Goal: Navigation & Orientation: Find specific page/section

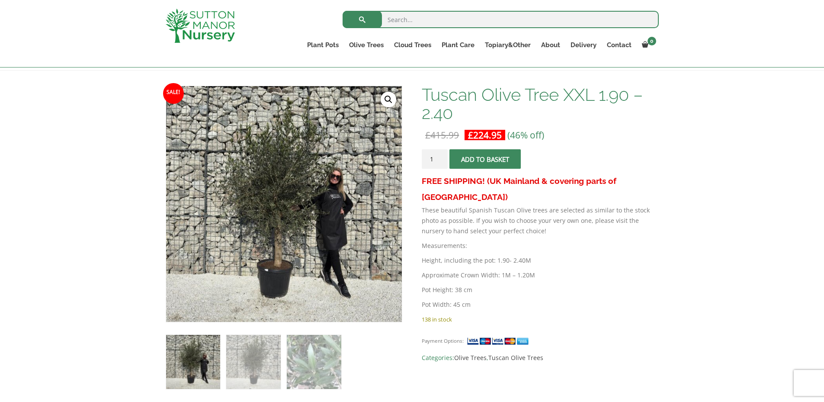
scroll to position [157, 0]
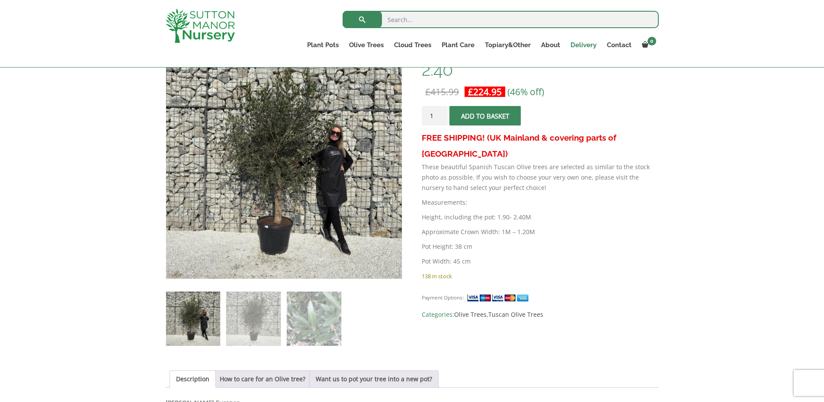
click at [586, 46] on link "Delivery" at bounding box center [583, 45] width 36 height 12
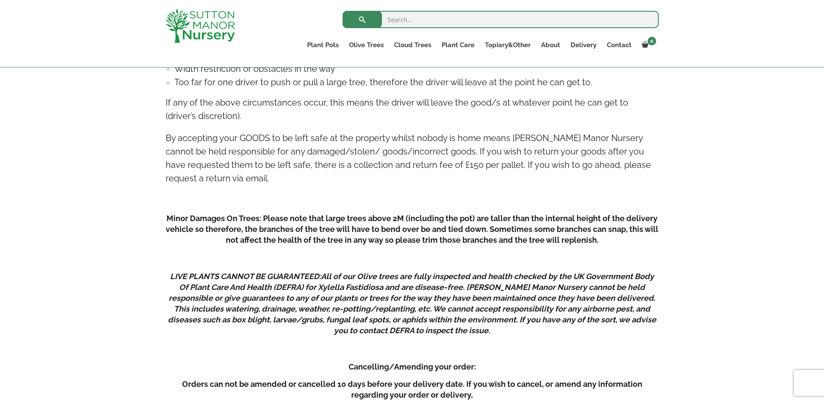
scroll to position [779, 0]
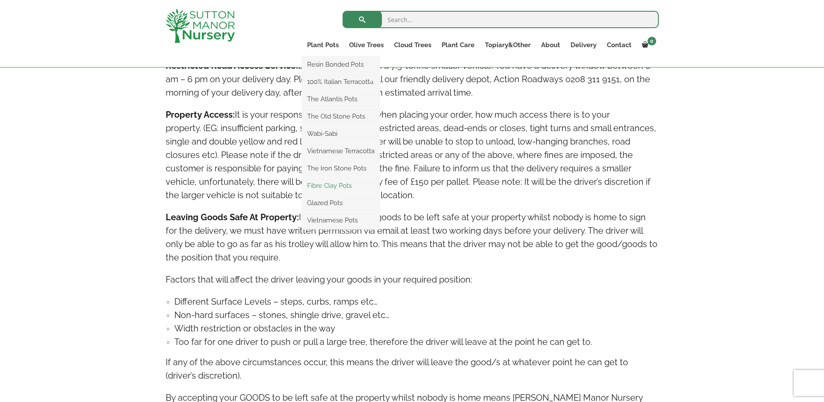
click at [324, 184] on link "Fibre Clay Pots" at bounding box center [341, 185] width 78 height 13
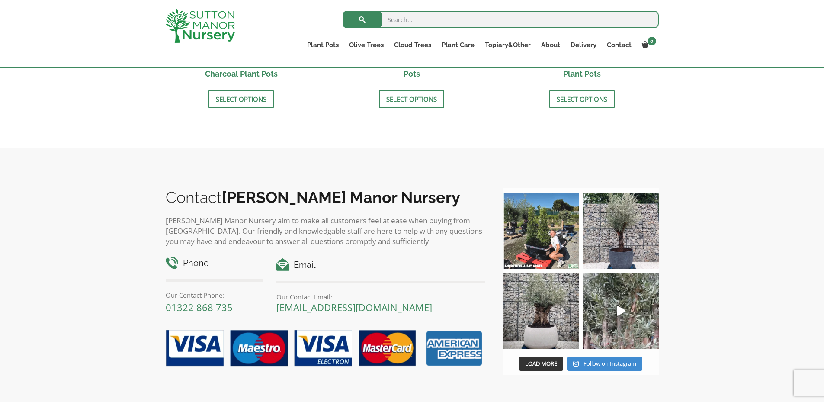
scroll to position [476, 0]
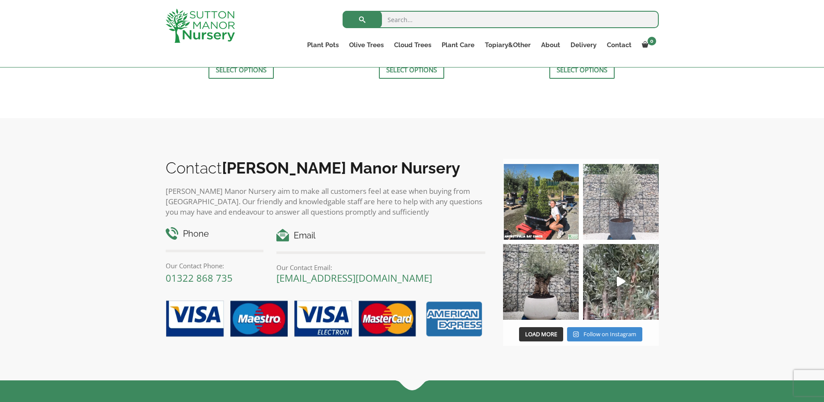
click at [628, 193] on img at bounding box center [621, 202] width 76 height 76
